Goal: Use online tool/utility: Utilize a website feature to perform a specific function

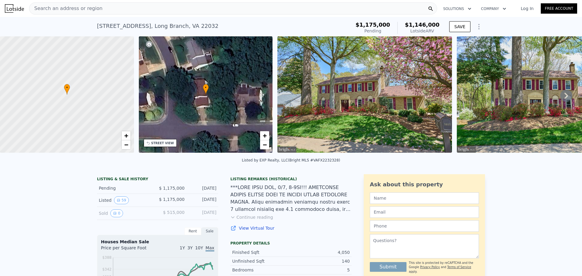
click at [85, 68] on div at bounding box center [67, 95] width 161 height 140
click at [96, 11] on div "Search an address or region" at bounding box center [233, 8] width 408 height 12
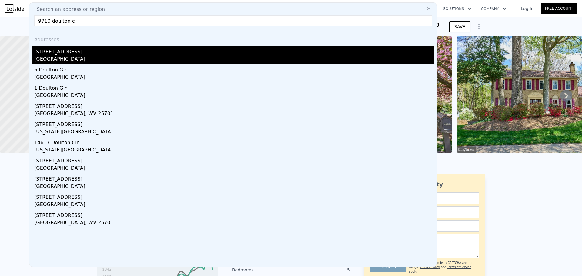
type input "9710 doulton c"
click at [64, 50] on div "[STREET_ADDRESS]" at bounding box center [234, 51] width 400 height 10
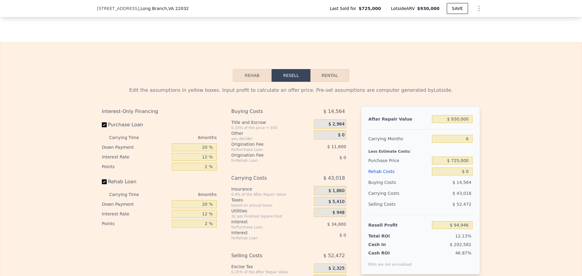
scroll to position [637, 0]
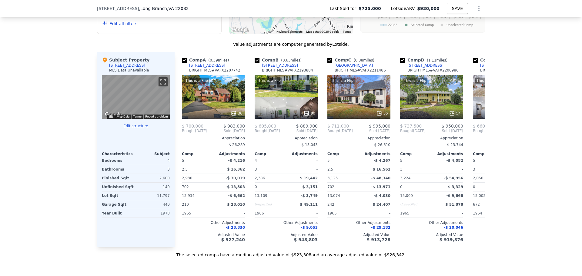
type input "4.5"
type input "2930"
type input "5043"
type input "8556"
type input "15000"
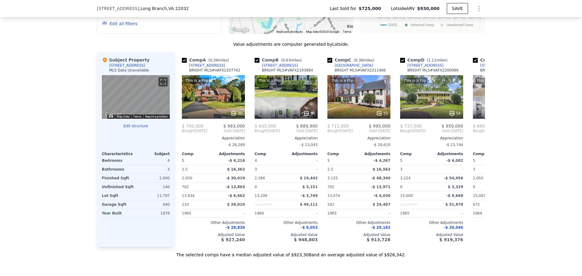
checkbox input "true"
type input "$ 1,146,000"
type input "7"
type input "-$ 193,419"
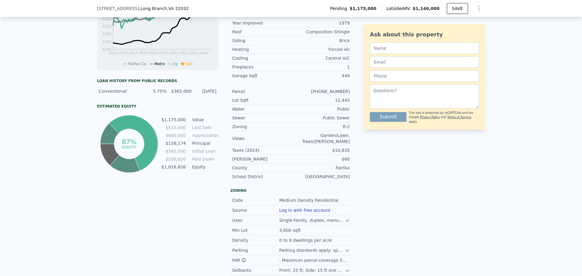
scroll to position [59, 0]
